Goal: Obtain resource: Download file/media

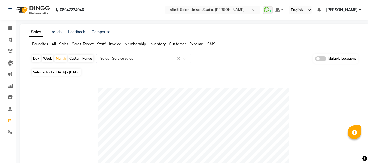
select select "full_report"
select select "csv"
click at [65, 44] on span "Sales" at bounding box center [64, 44] width 10 height 5
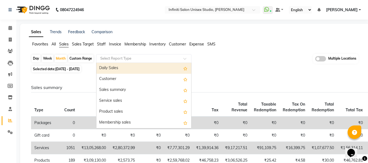
click at [123, 56] on input "text" at bounding box center [138, 58] width 78 height 5
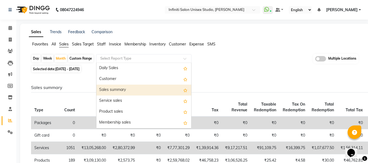
click at [114, 86] on div "Sales summary" at bounding box center [143, 90] width 95 height 11
select select "full_report"
select select "csv"
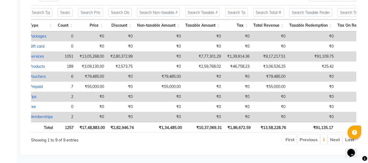
scroll to position [0, 9]
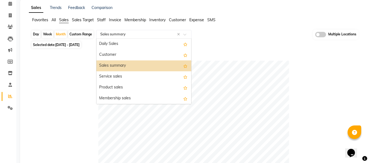
click at [114, 35] on input "text" at bounding box center [138, 34] width 78 height 5
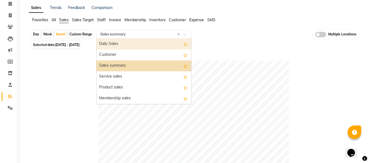
click at [213, 38] on div "Day Week Month Custom Range Select Report Type × Sales summary × Daily Sales Cu…" at bounding box center [194, 35] width 327 height 10
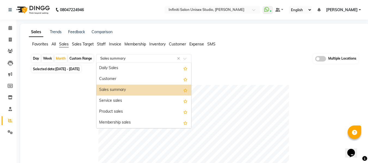
click at [115, 59] on input "text" at bounding box center [138, 58] width 78 height 5
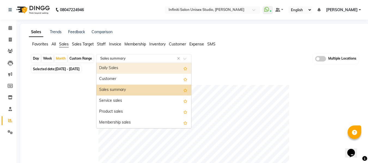
click at [132, 71] on div "Daily Sales" at bounding box center [143, 68] width 95 height 11
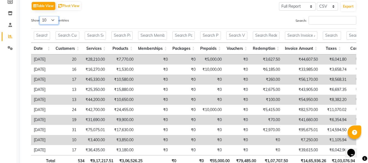
click at [50, 23] on select "10 25 50 100" at bounding box center [48, 20] width 19 height 8
select select "50"
click at [40, 16] on select "10 25 50 100" at bounding box center [48, 20] width 19 height 8
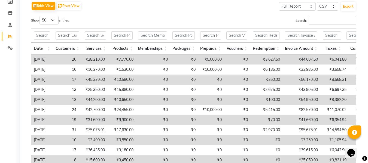
click at [138, 10] on div "Table View Pivot View Select Full Report Filtered Report Select CSV PDF Export" at bounding box center [193, 5] width 325 height 11
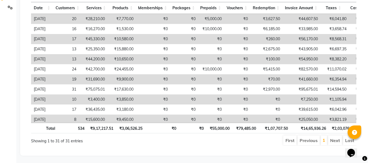
scroll to position [0, 59]
